Goal: Information Seeking & Learning: Learn about a topic

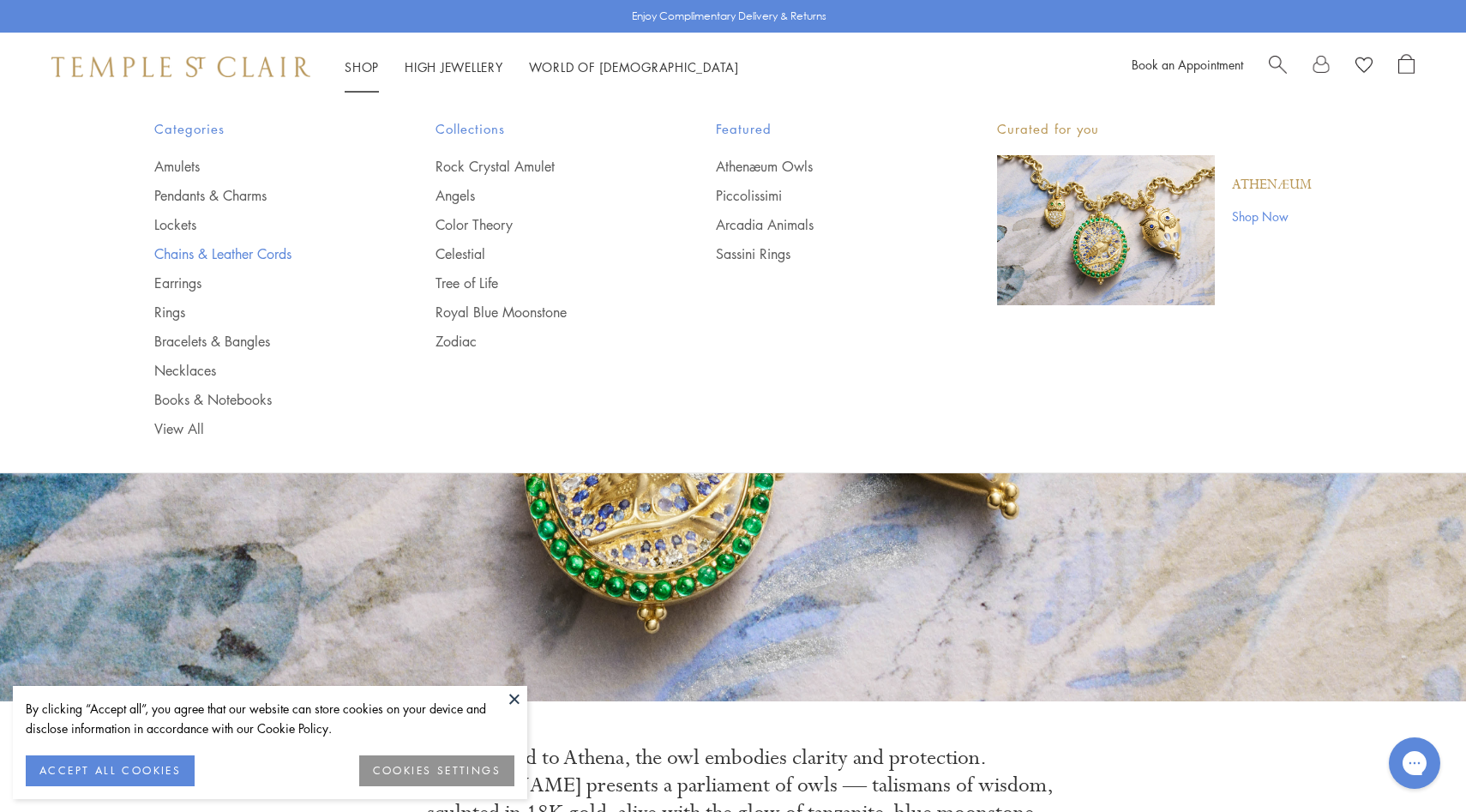
click at [201, 256] on link "Chains & Leather Cords" at bounding box center [260, 253] width 213 height 18
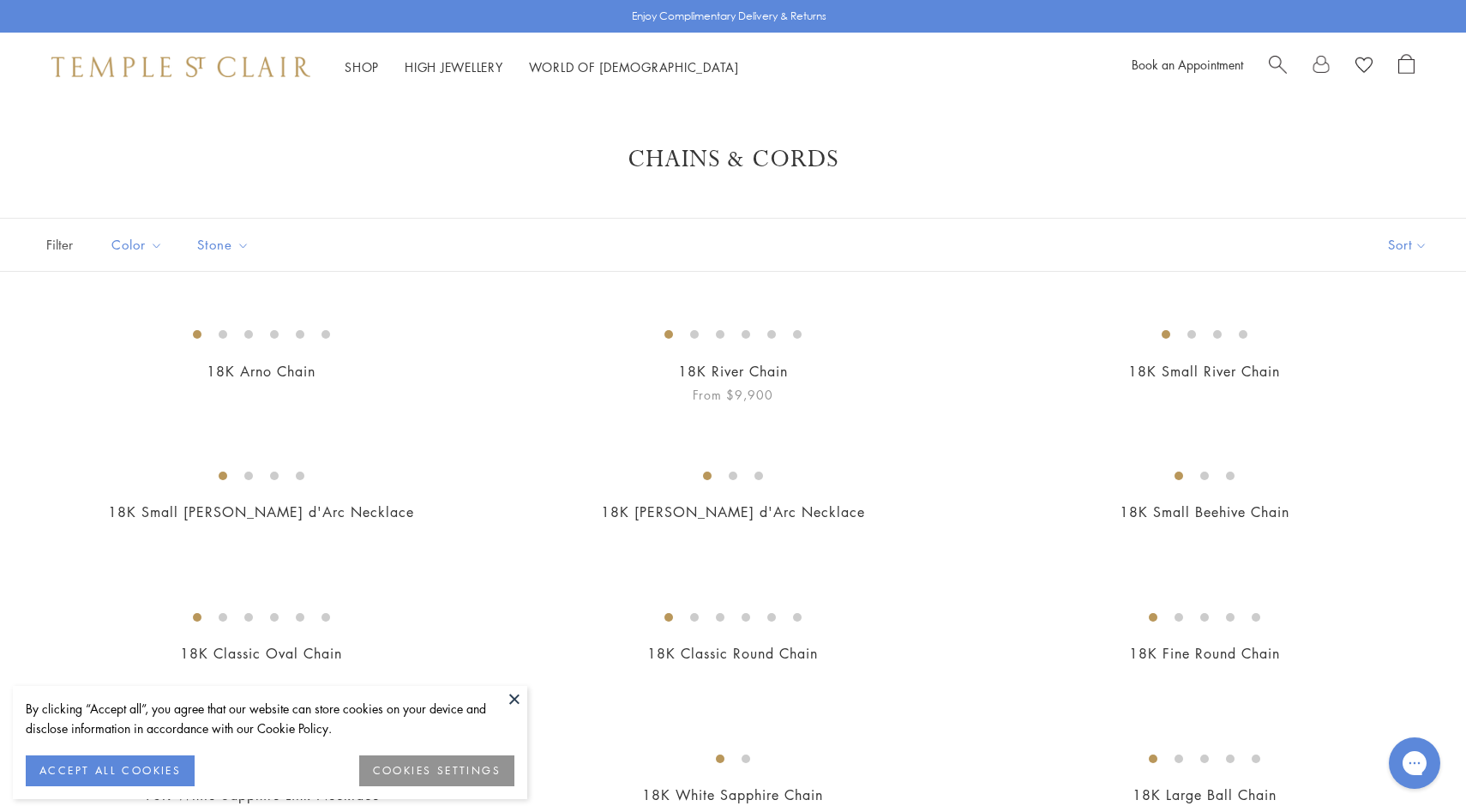
click at [0, 0] on img at bounding box center [0, 0] width 0 height 0
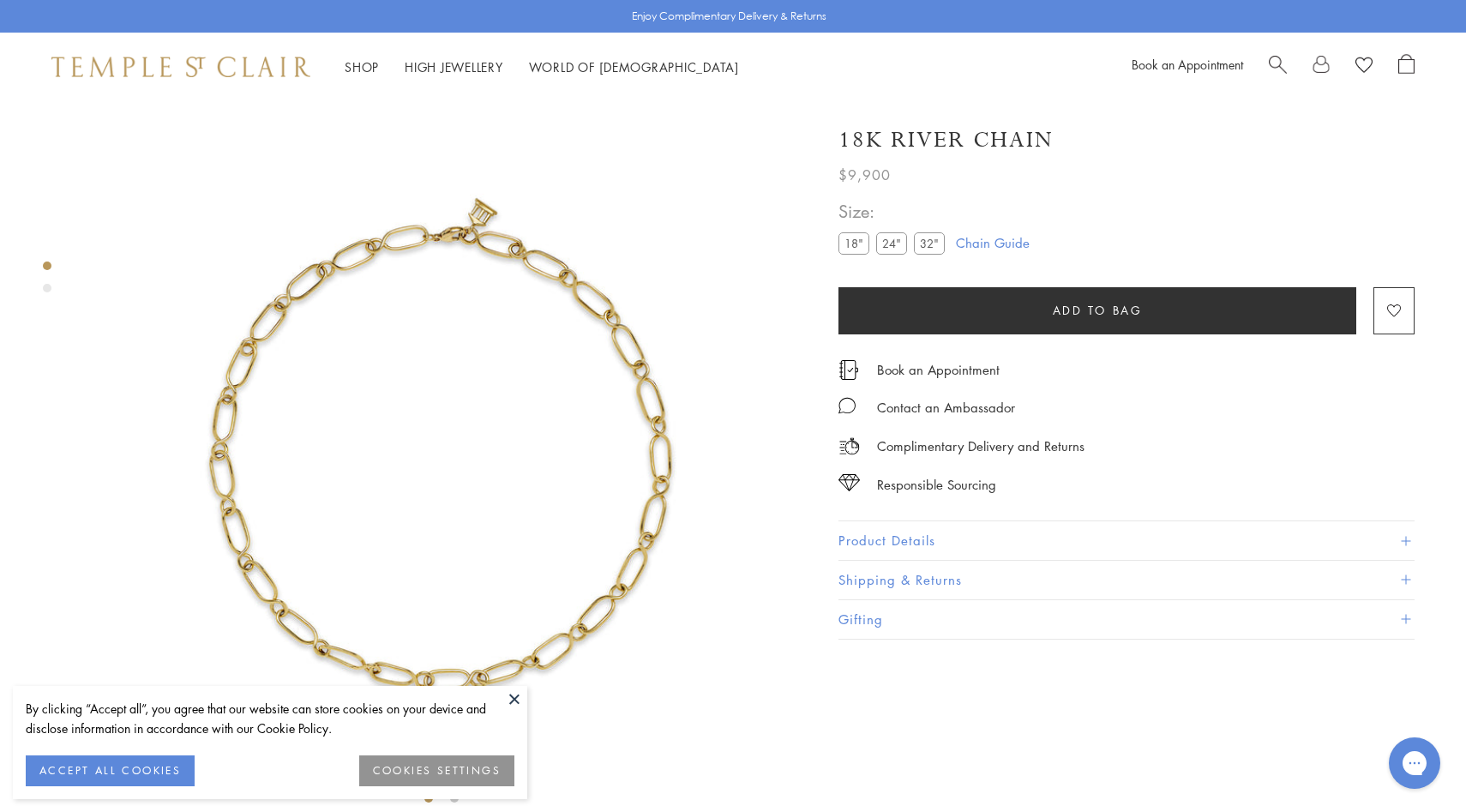
click at [918, 531] on button "Product Details" at bounding box center [1126, 540] width 576 height 39
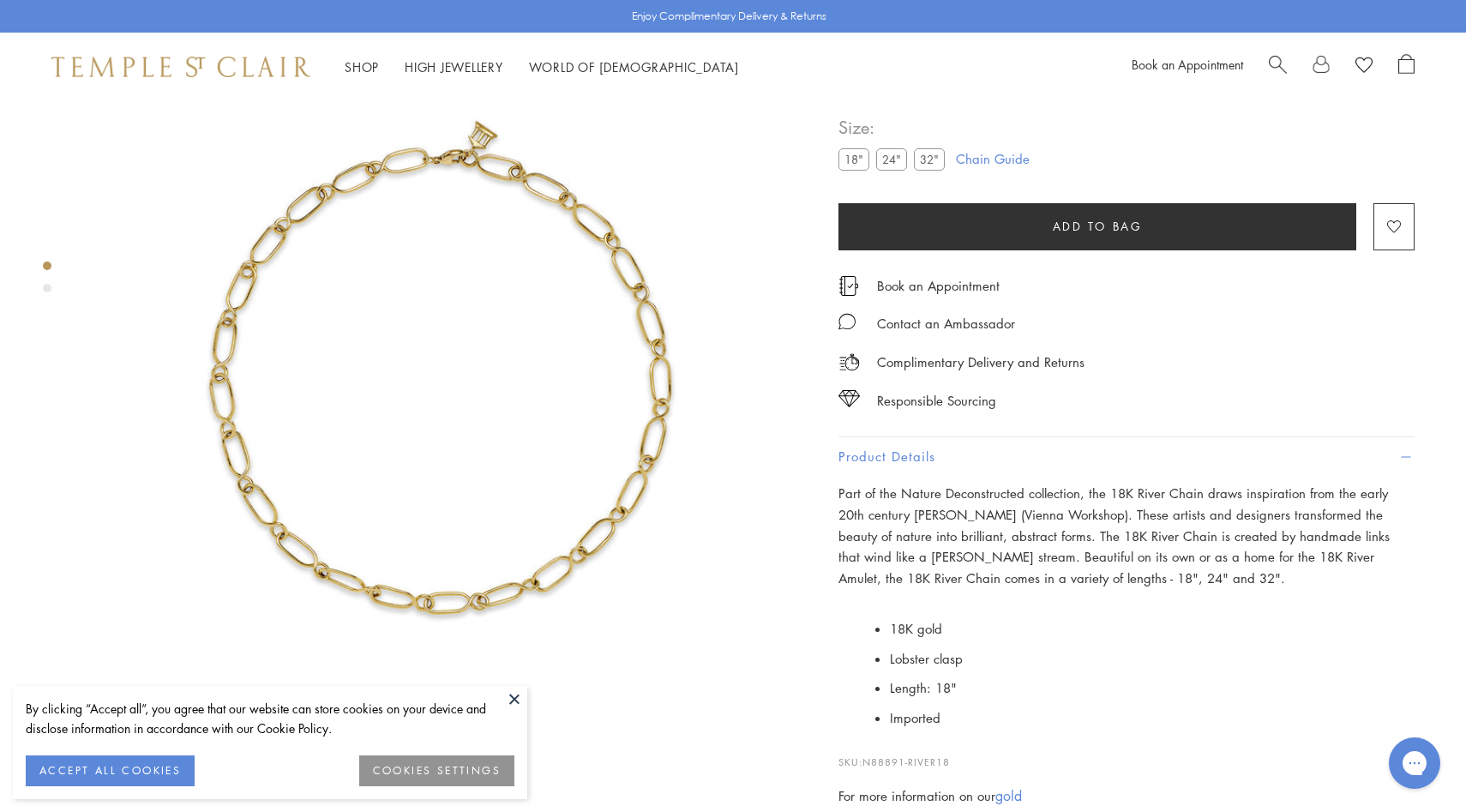
scroll to position [220, 0]
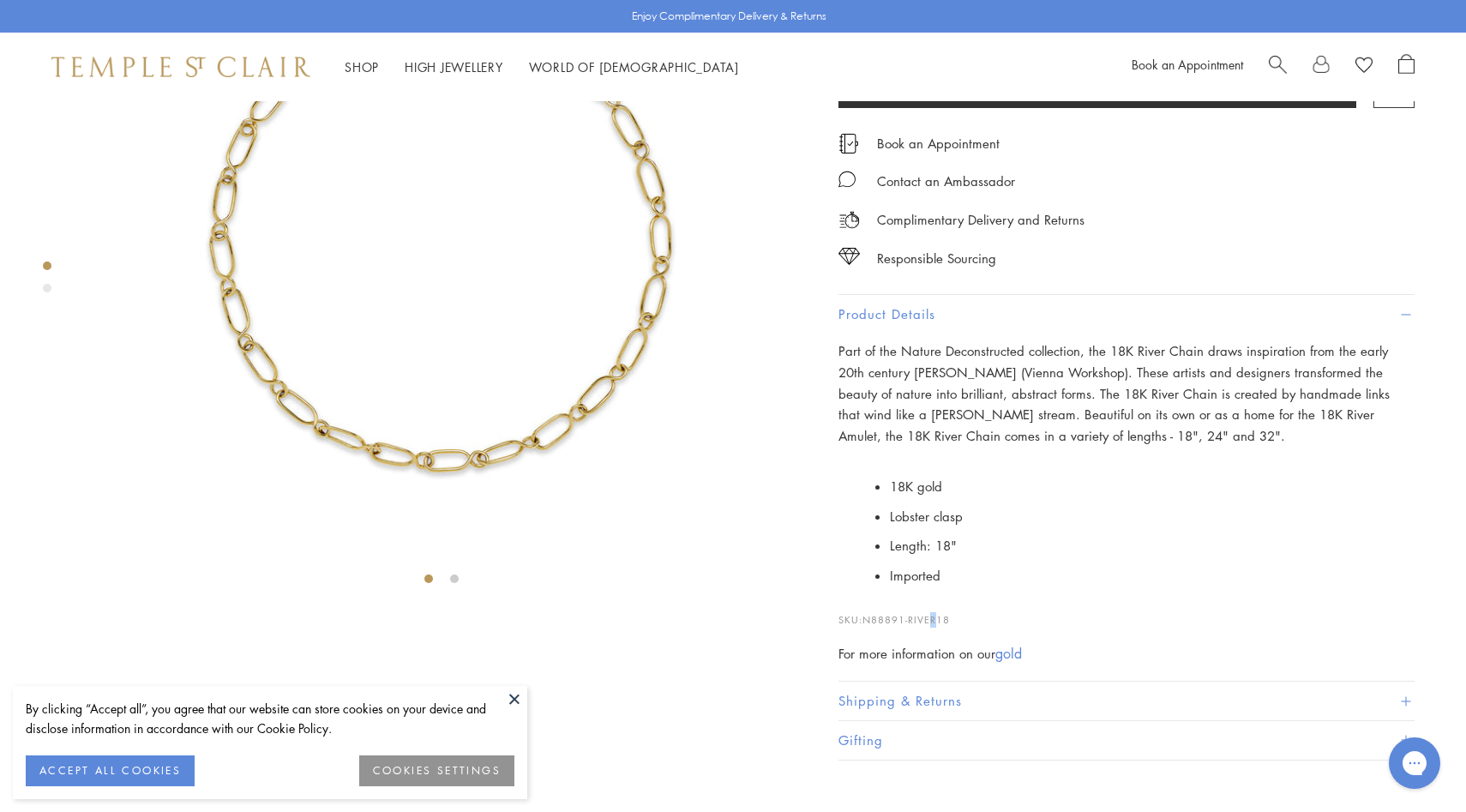
click at [932, 625] on span "N88891-RIVER18" at bounding box center [906, 618] width 87 height 13
drag, startPoint x: 957, startPoint y: 671, endPoint x: 869, endPoint y: 672, distance: 88.0
click at [869, 627] on p "SKU: N88891-RIVER18" at bounding box center [1126, 612] width 576 height 33
copy span "N88891-RIVER18"
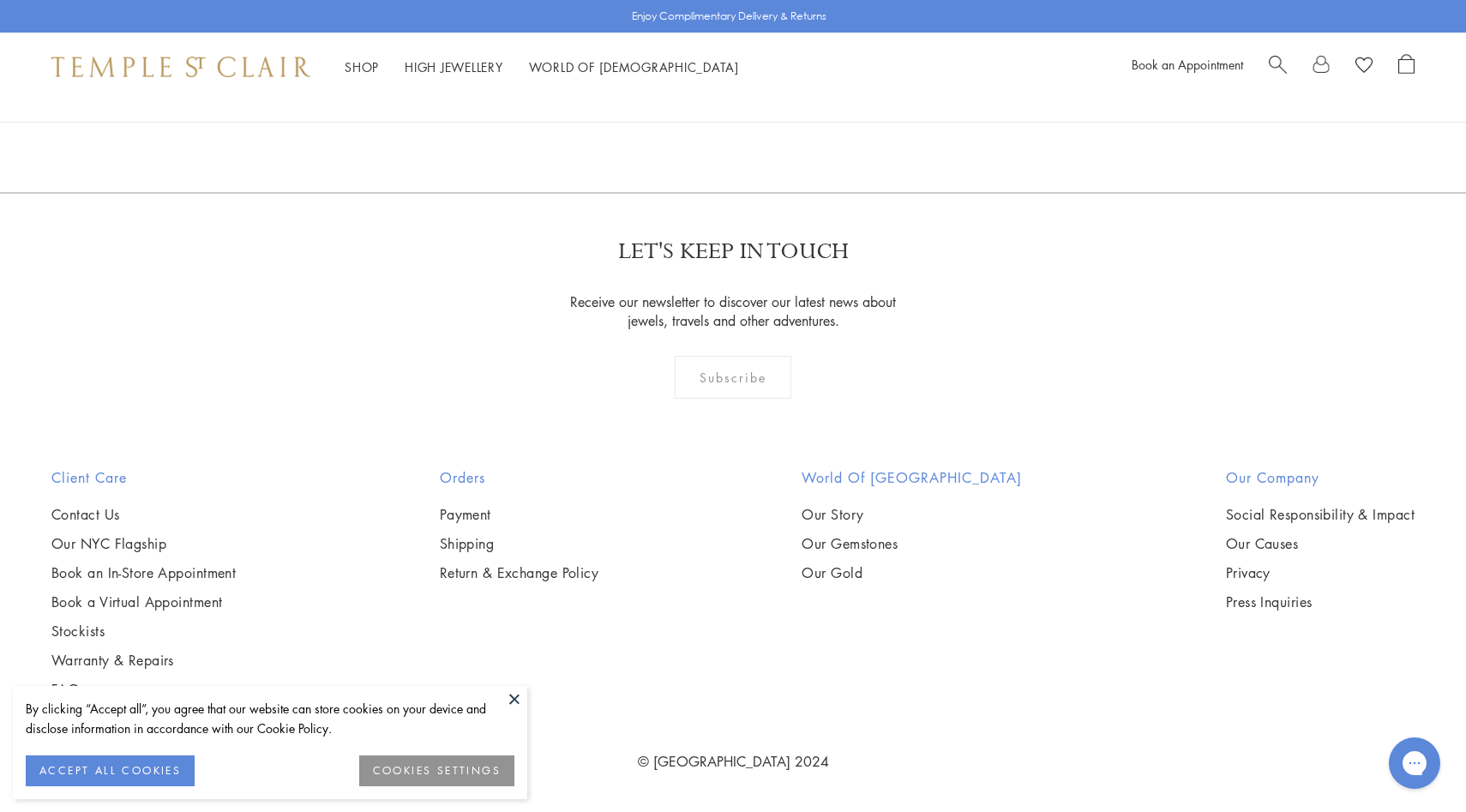
scroll to position [1674, 0]
click at [0, 0] on img at bounding box center [0, 0] width 0 height 0
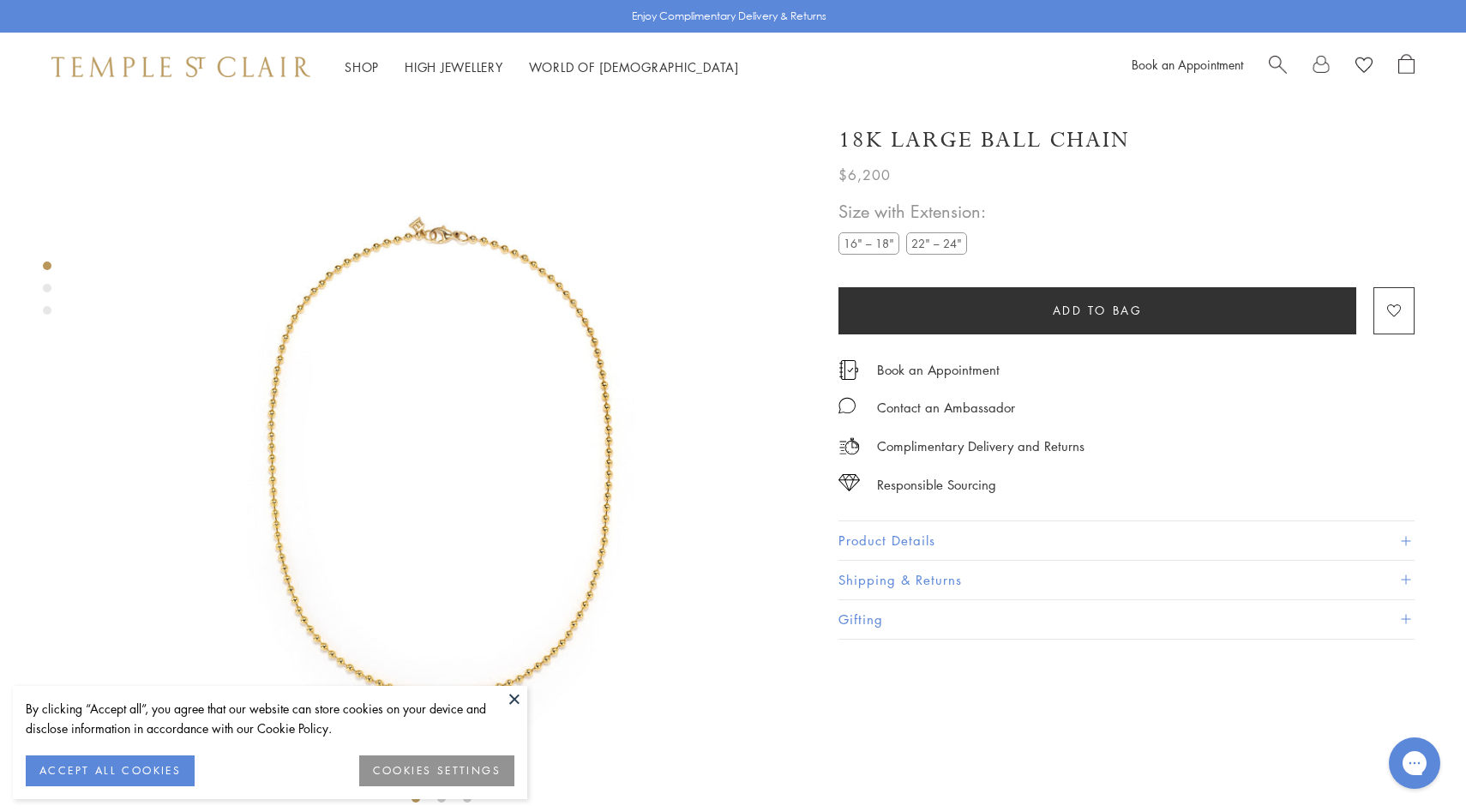
scroll to position [65, 0]
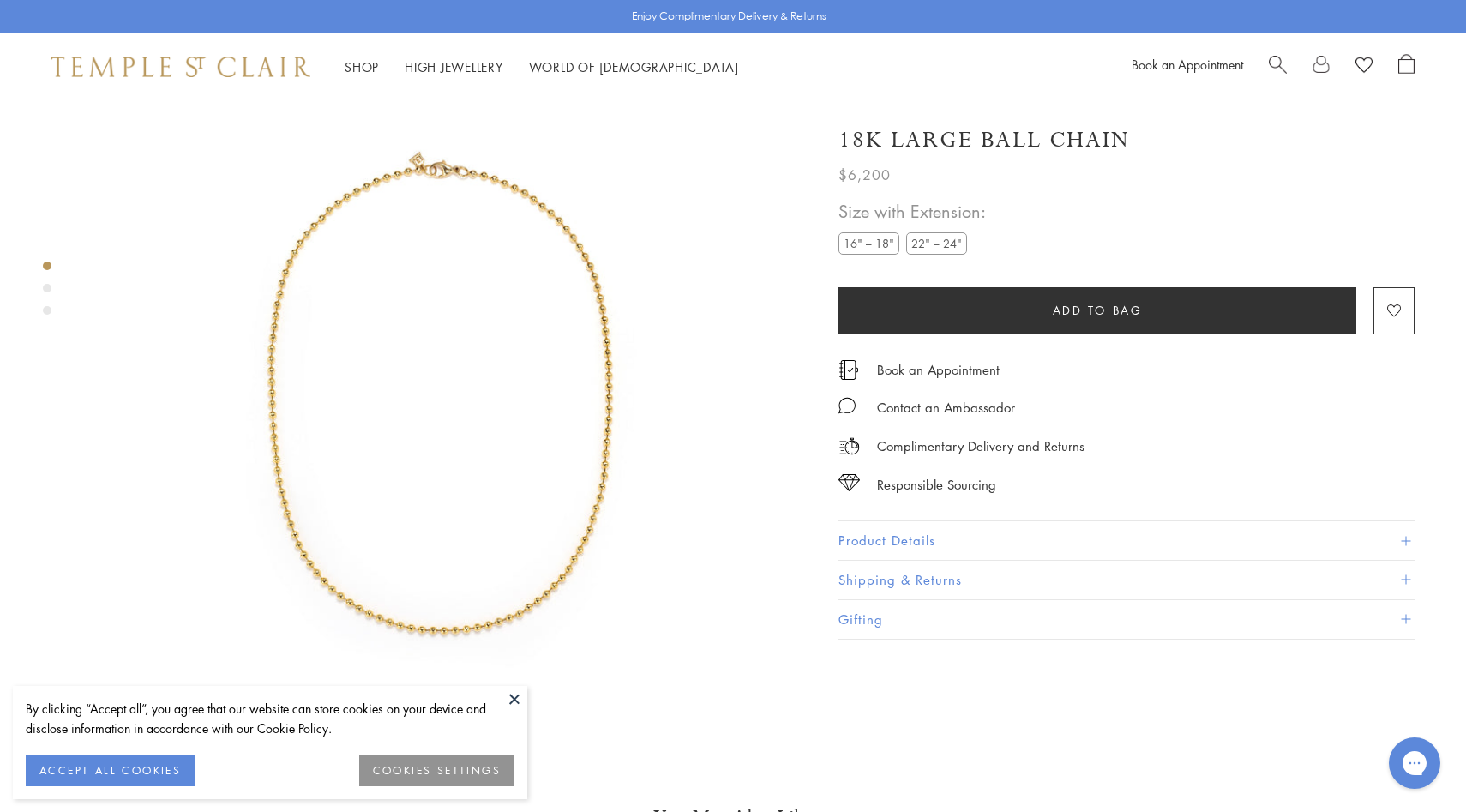
click at [557, 311] on img at bounding box center [442, 391] width 712 height 711
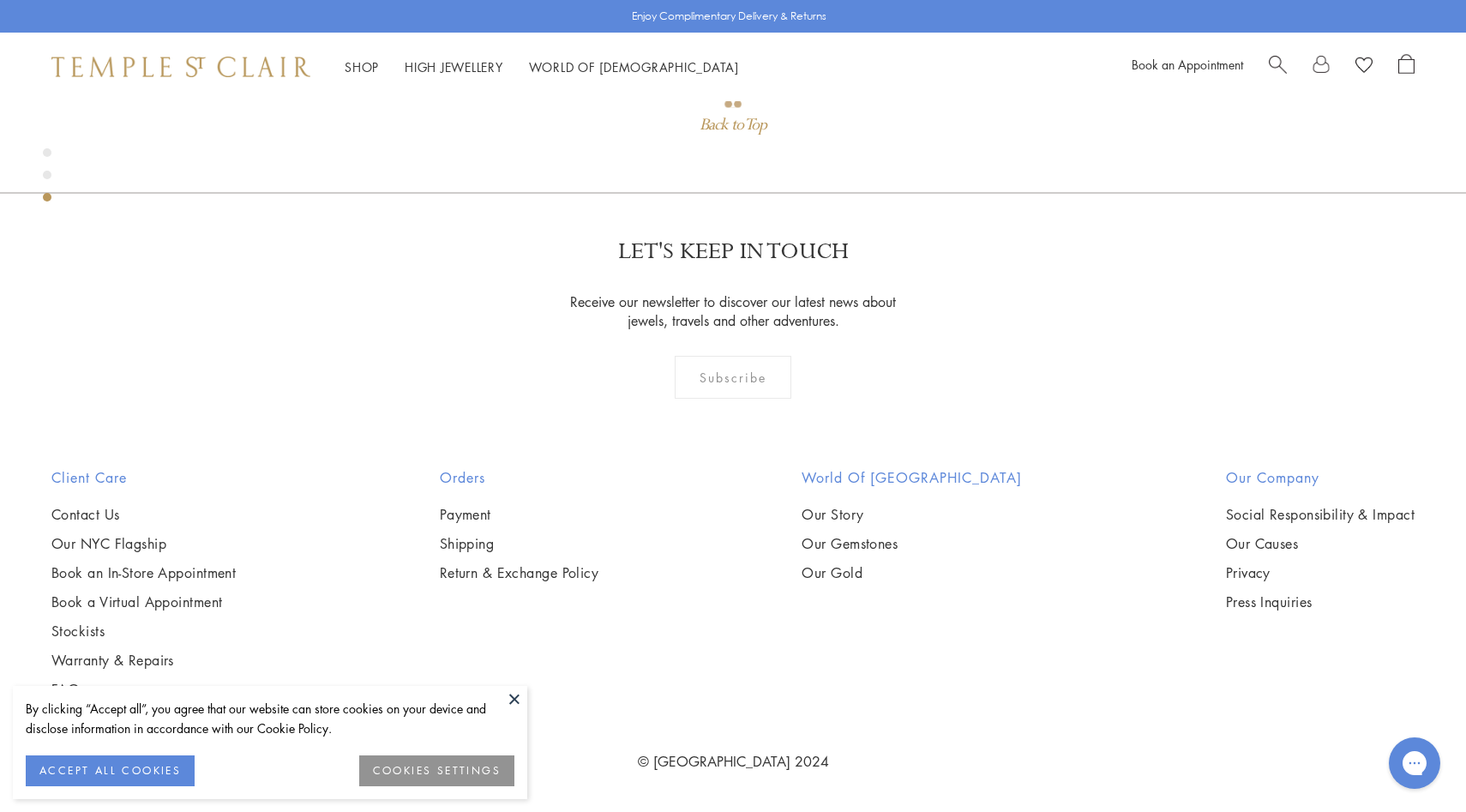
scroll to position [2003, 0]
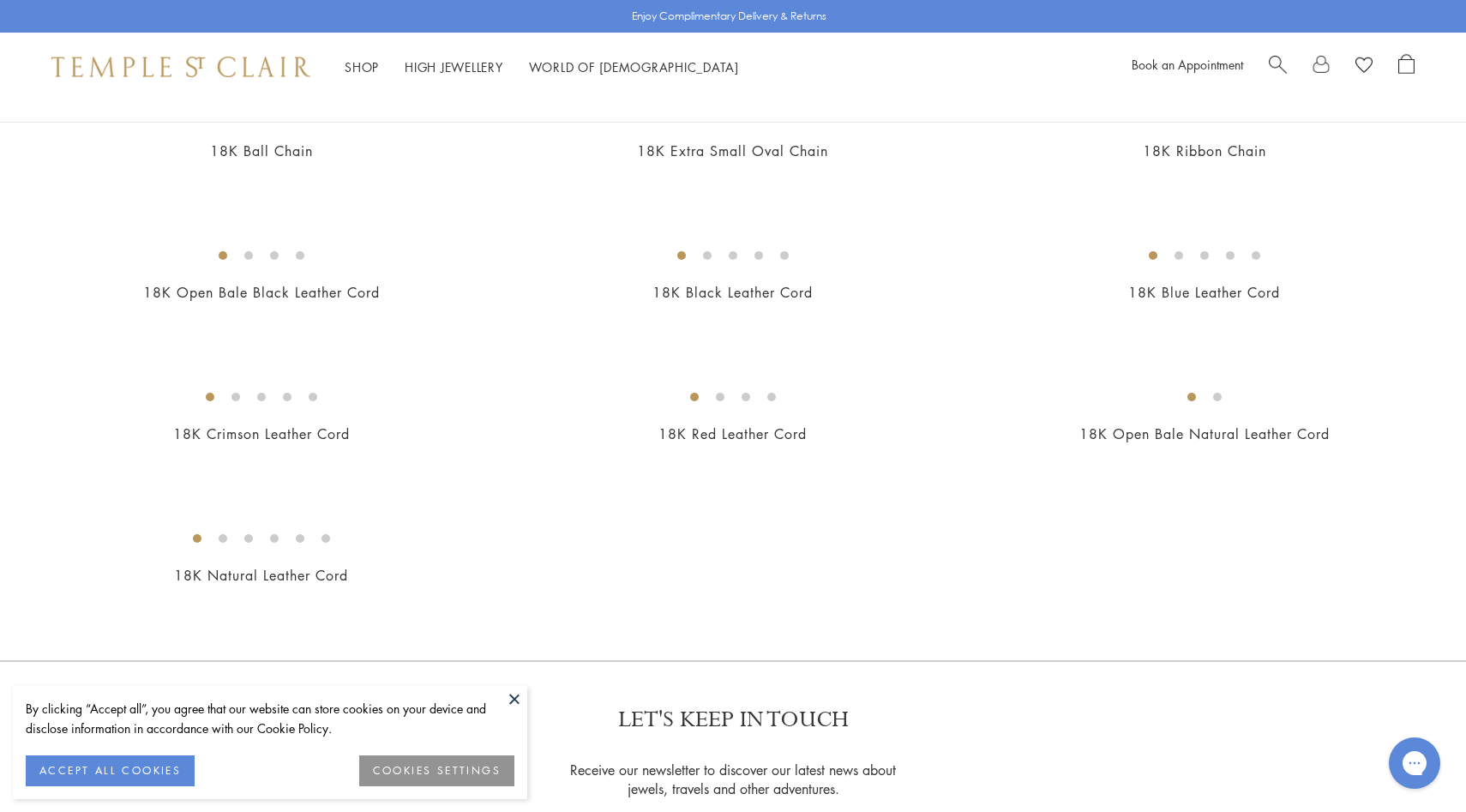
scroll to position [778, 0]
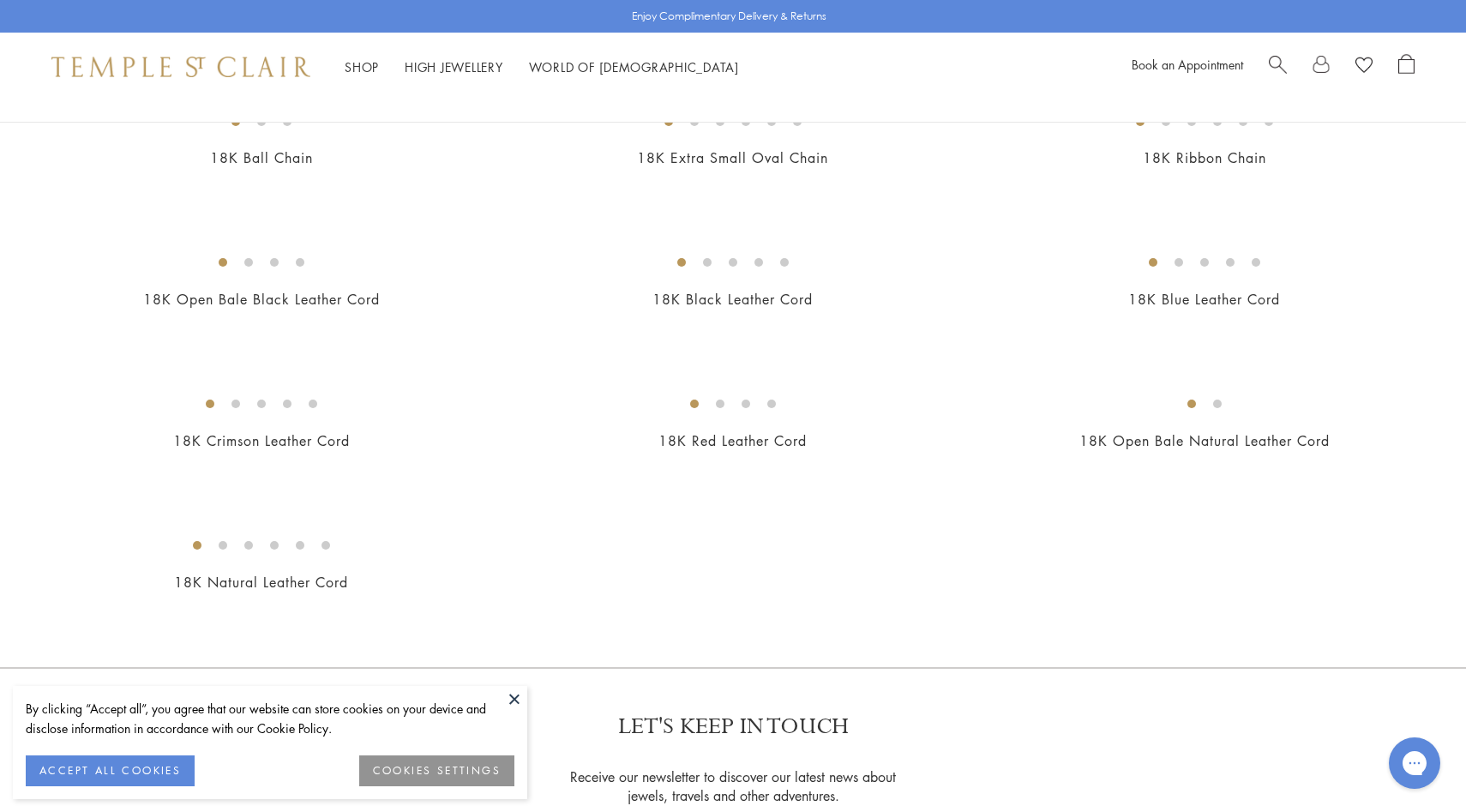
click at [0, 0] on img at bounding box center [0, 0] width 0 height 0
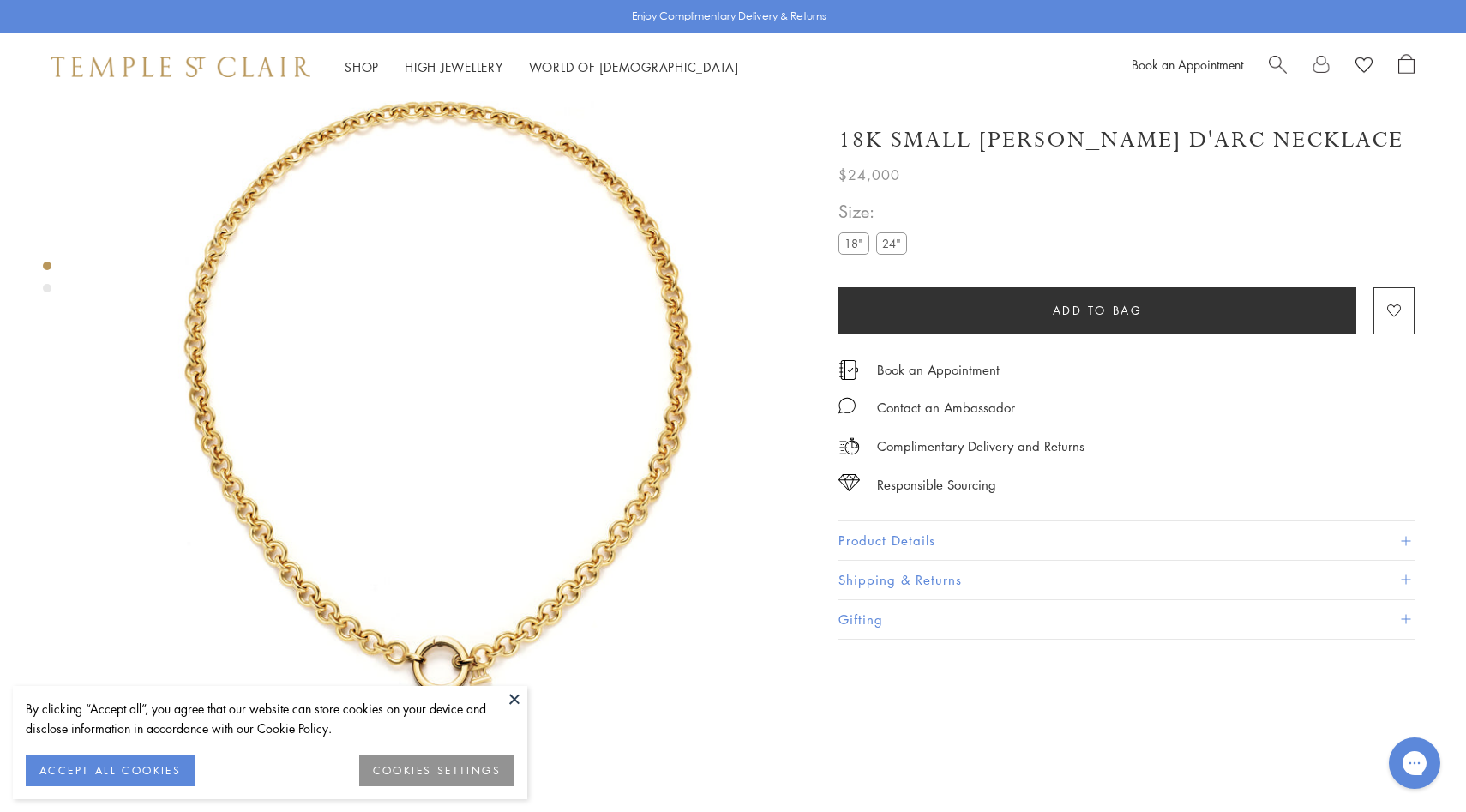
scroll to position [58, 0]
click at [498, 677] on img at bounding box center [442, 398] width 712 height 711
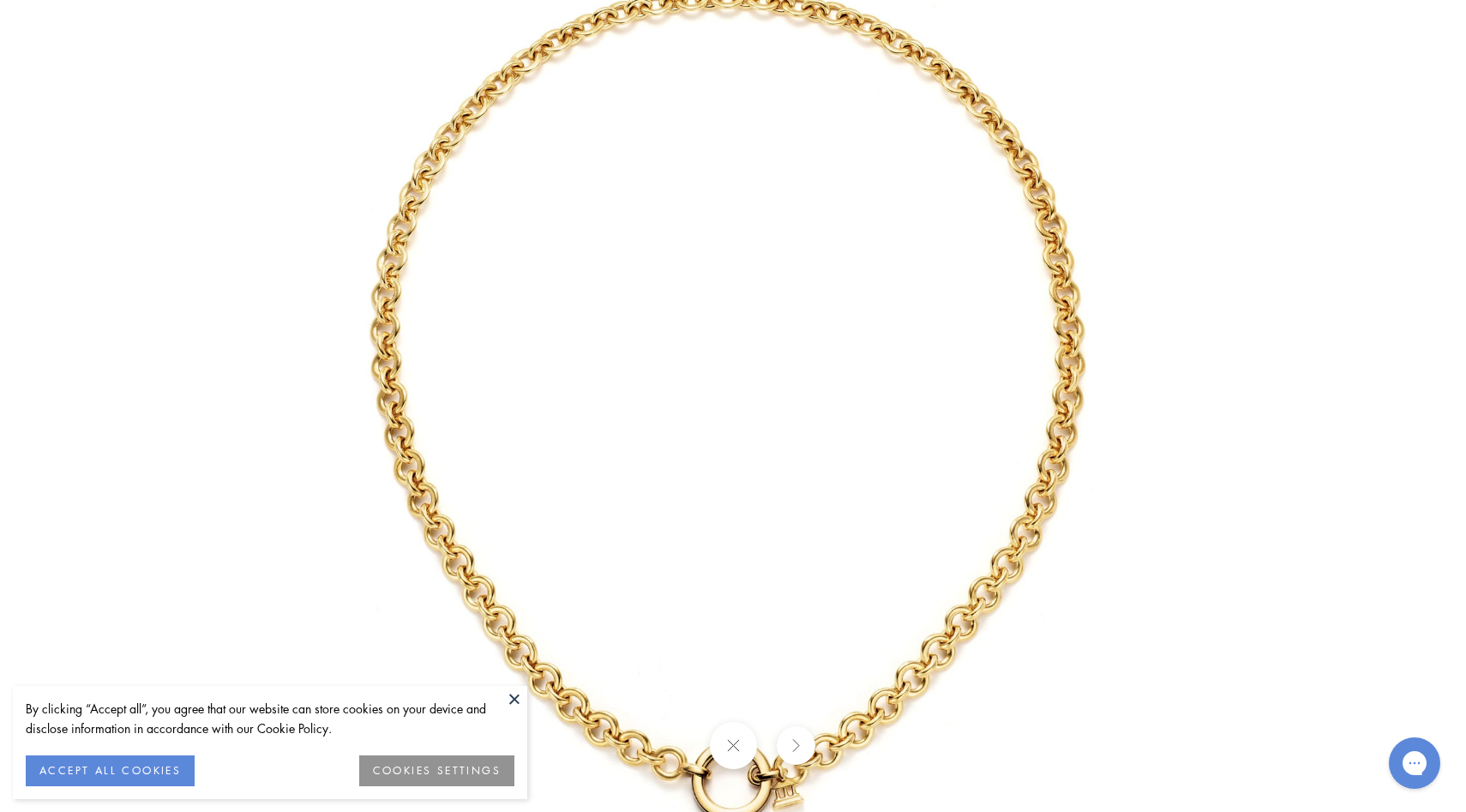
click at [470, 480] on img at bounding box center [733, 406] width 1003 height 1003
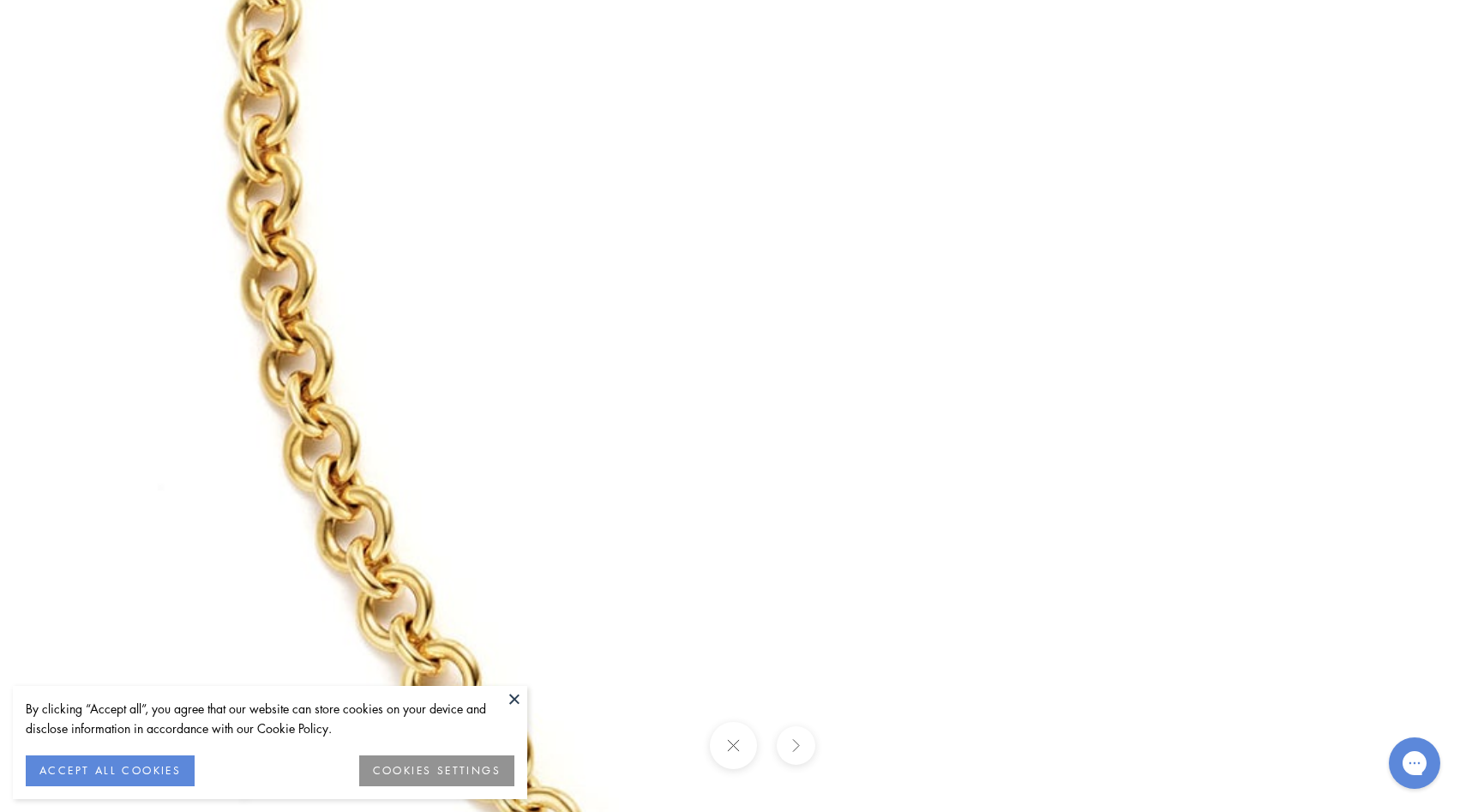
click at [470, 480] on img at bounding box center [1118, 298] width 2469 height 2468
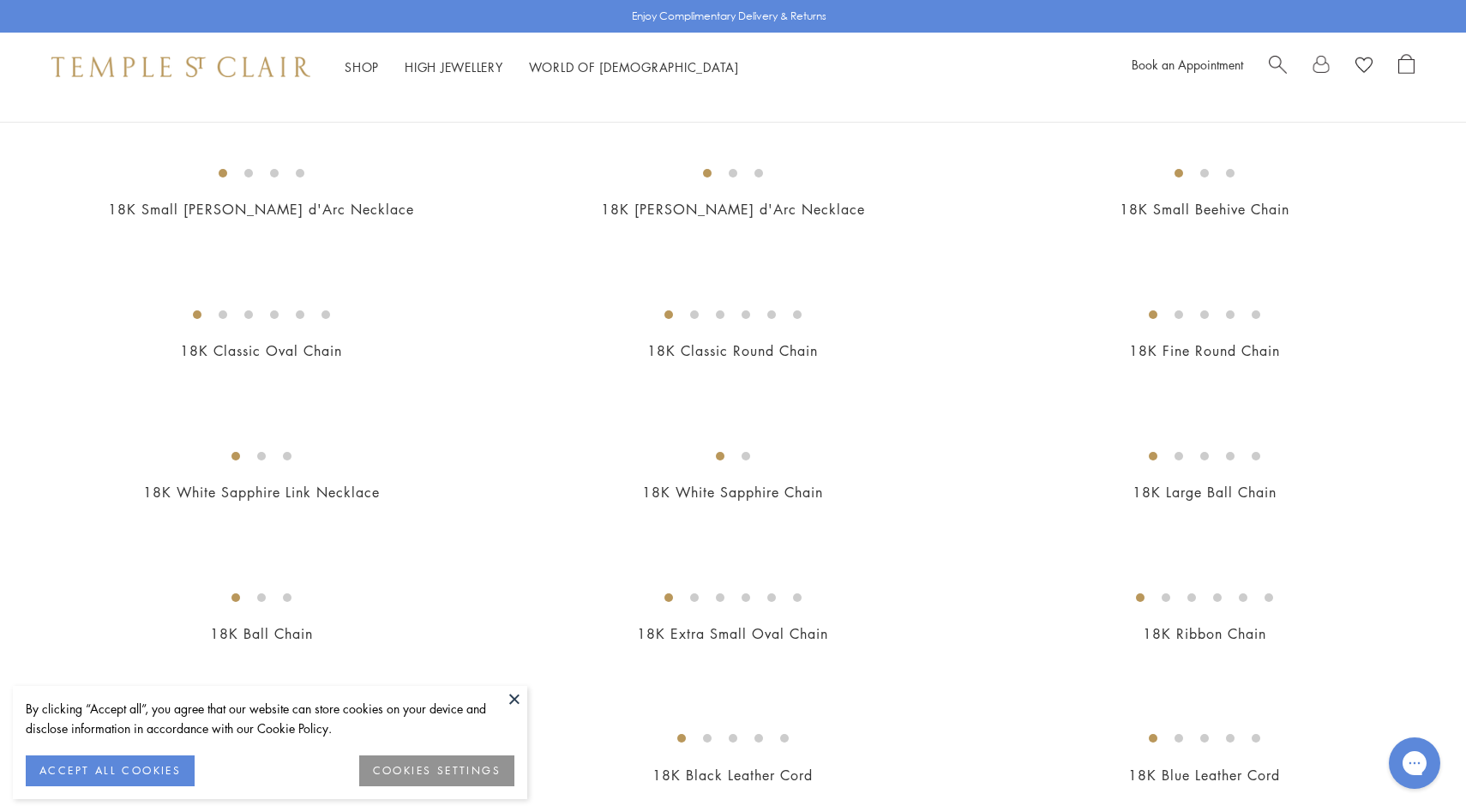
scroll to position [262, 0]
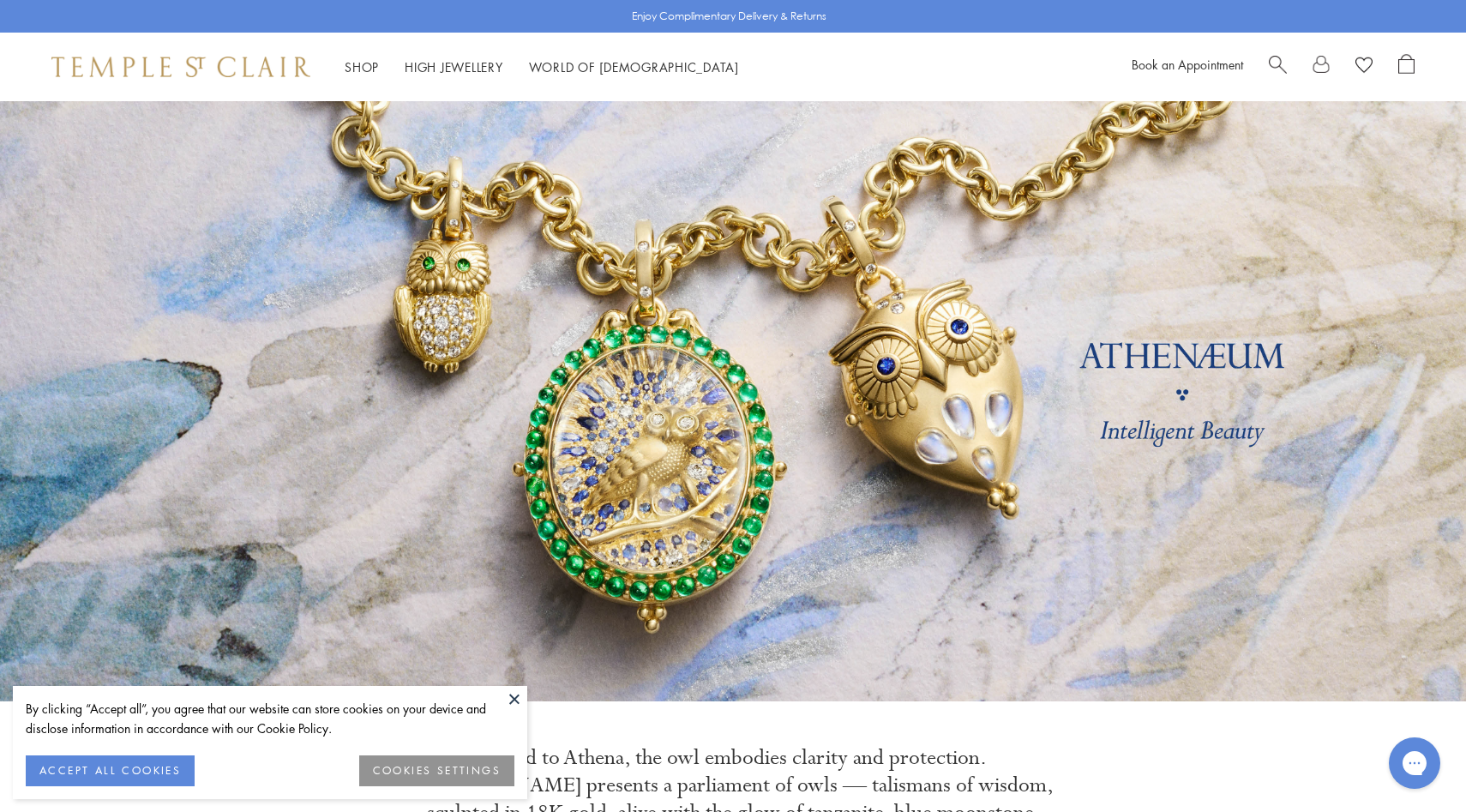
scroll to position [7, 0]
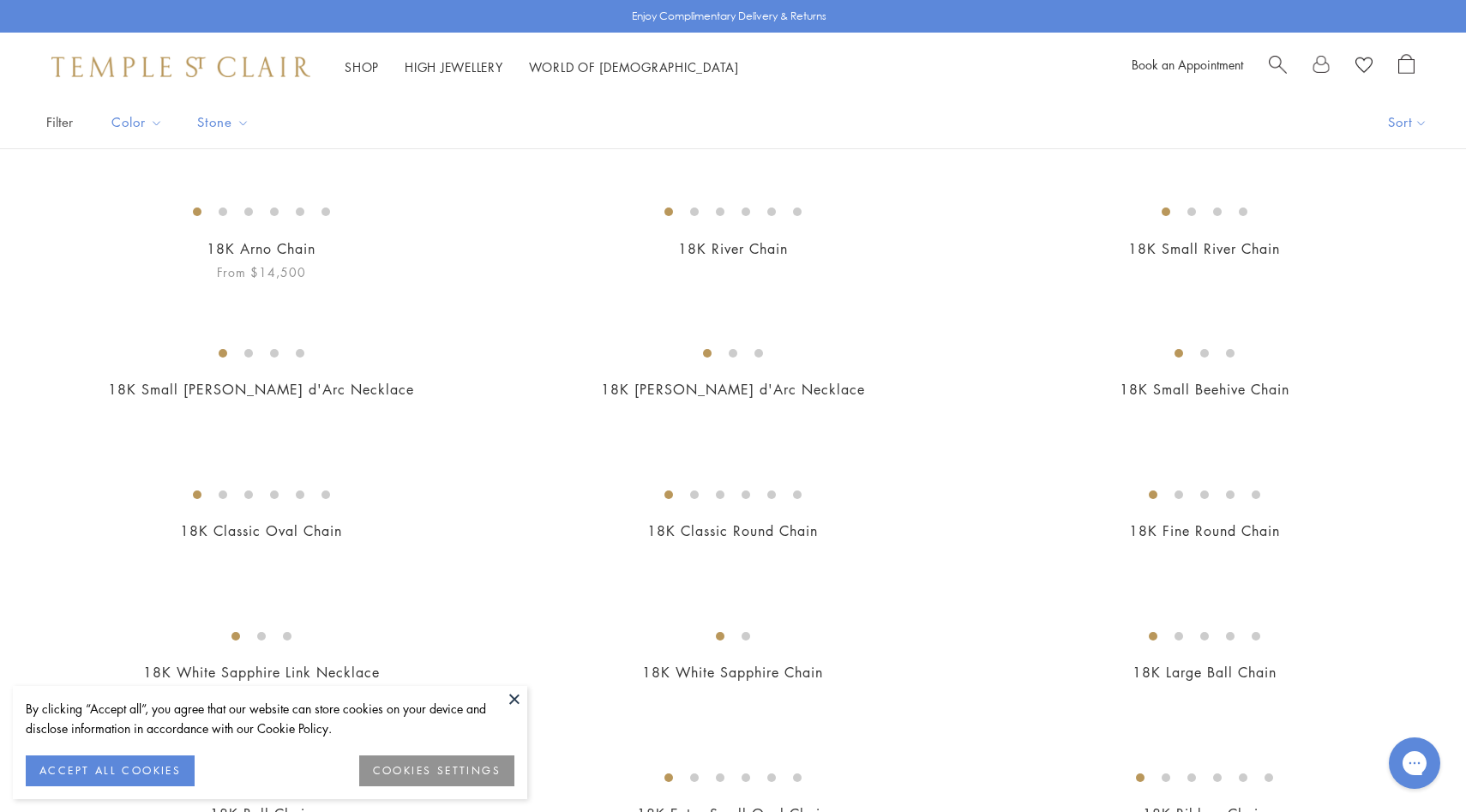
scroll to position [164, 0]
